Goal: Information Seeking & Learning: Learn about a topic

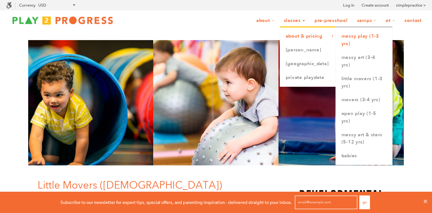
click at [362, 41] on link "Messy Play (1-3 yrs)" at bounding box center [364, 39] width 56 height 21
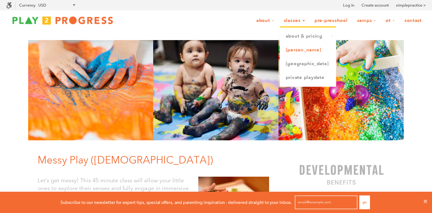
click at [289, 49] on link "[PERSON_NAME]" at bounding box center [308, 50] width 56 height 14
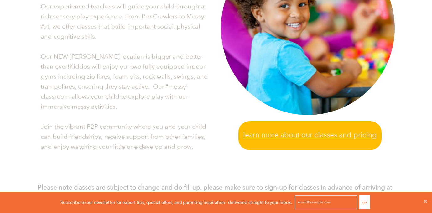
scroll to position [216, 0]
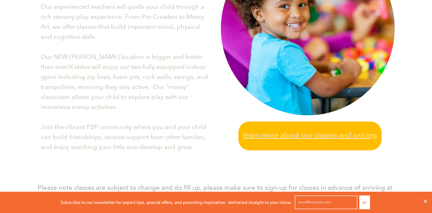
click at [254, 135] on span "Learn more about our classes and pricing" at bounding box center [310, 135] width 134 height 12
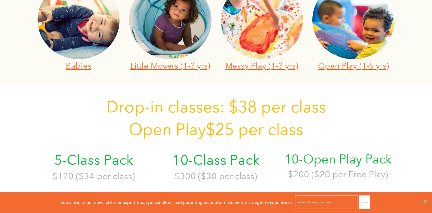
scroll to position [269, 0]
click at [155, 66] on link "Little Movers (1-3 yrs)" at bounding box center [170, 66] width 80 height 10
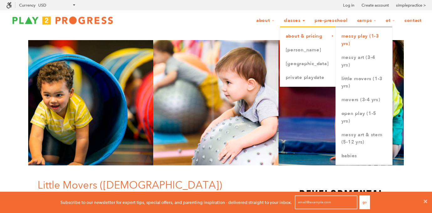
click at [367, 36] on link "Messy Play (1-3 yrs)" at bounding box center [364, 39] width 56 height 21
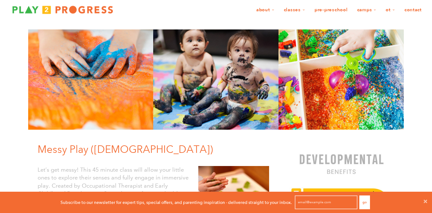
scroll to position [13, 0]
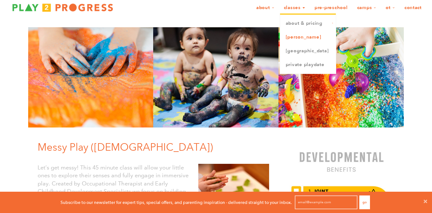
click at [293, 36] on link "[PERSON_NAME]" at bounding box center [308, 37] width 56 height 14
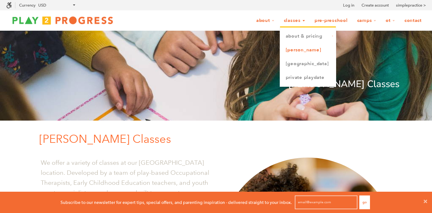
click at [298, 48] on link "[PERSON_NAME]" at bounding box center [308, 50] width 56 height 14
click at [292, 51] on link "[PERSON_NAME]" at bounding box center [308, 50] width 56 height 14
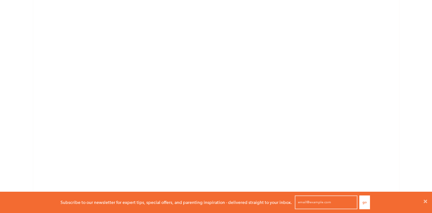
scroll to position [529, 0]
